Goal: Transaction & Acquisition: Purchase product/service

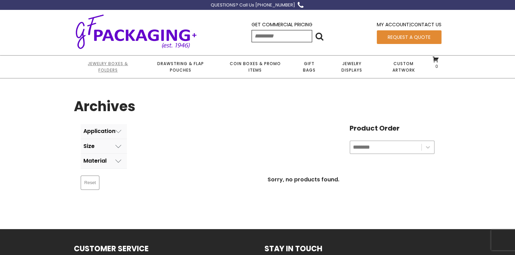
click at [116, 64] on link "Jewelry Boxes & Folders" at bounding box center [108, 66] width 68 height 22
click at [116, 63] on link "Jewelry Boxes & Folders" at bounding box center [108, 66] width 68 height 22
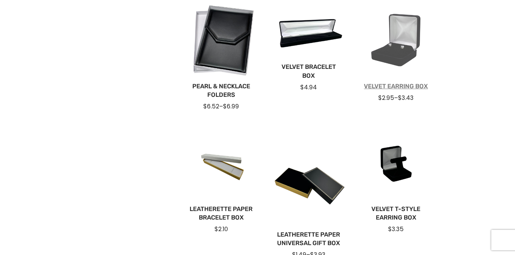
scroll to position [238, 0]
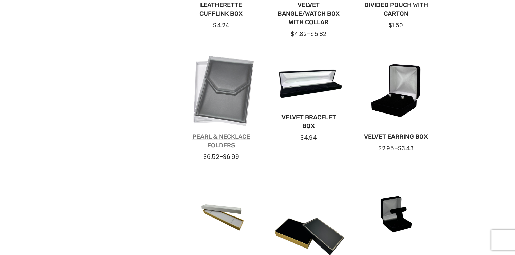
click at [224, 139] on link "Pearl & Necklace Folders" at bounding box center [222, 140] width 66 height 17
